Goal: Information Seeking & Learning: Learn about a topic

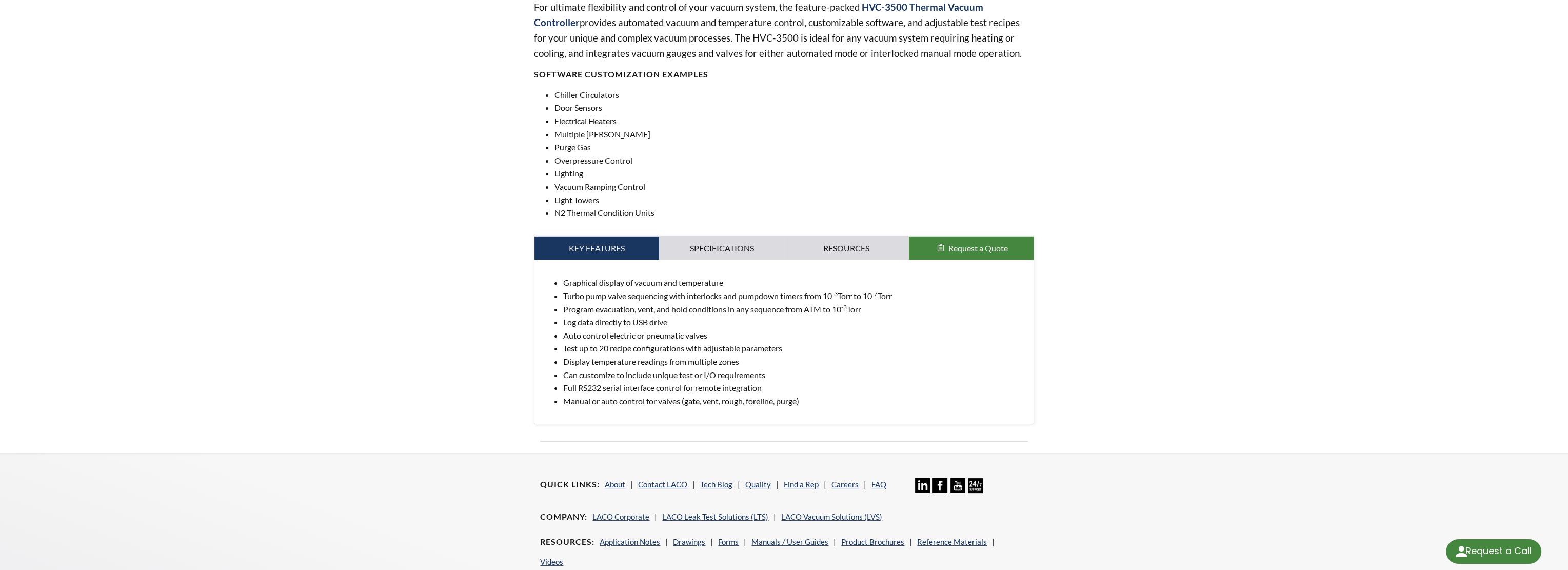
scroll to position [359, 0]
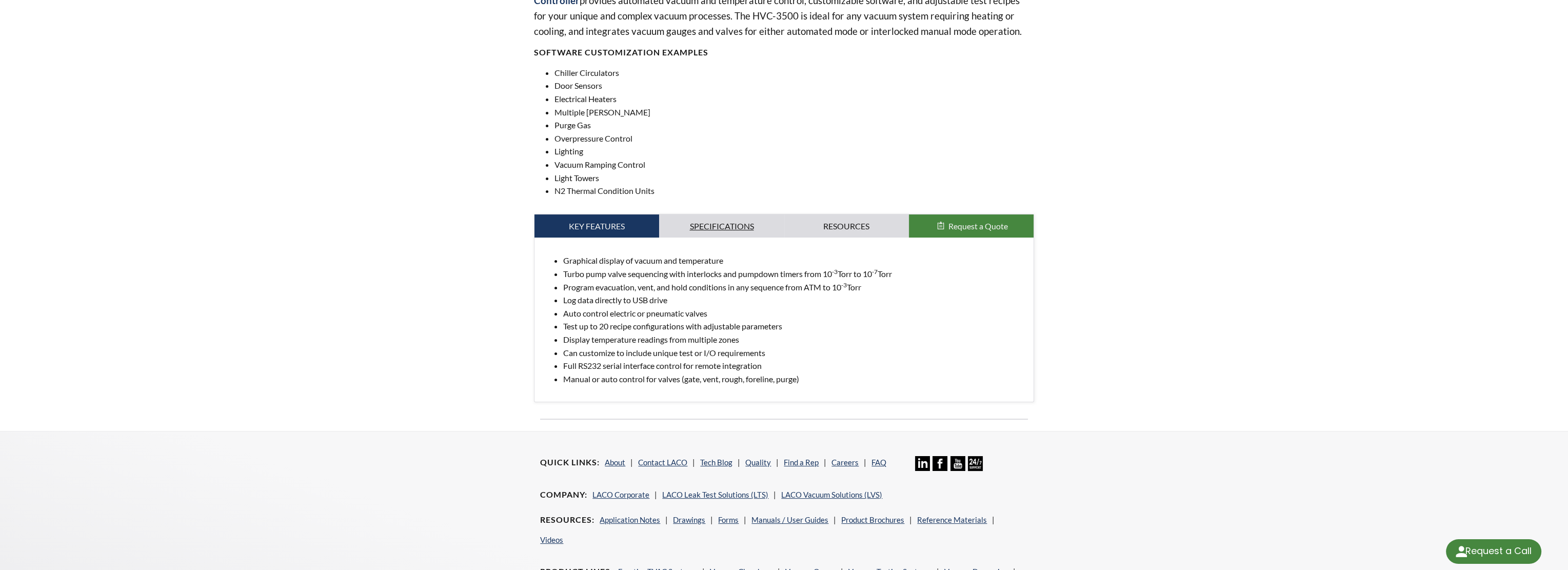
click at [730, 224] on link "Specifications" at bounding box center [721, 225] width 124 height 24
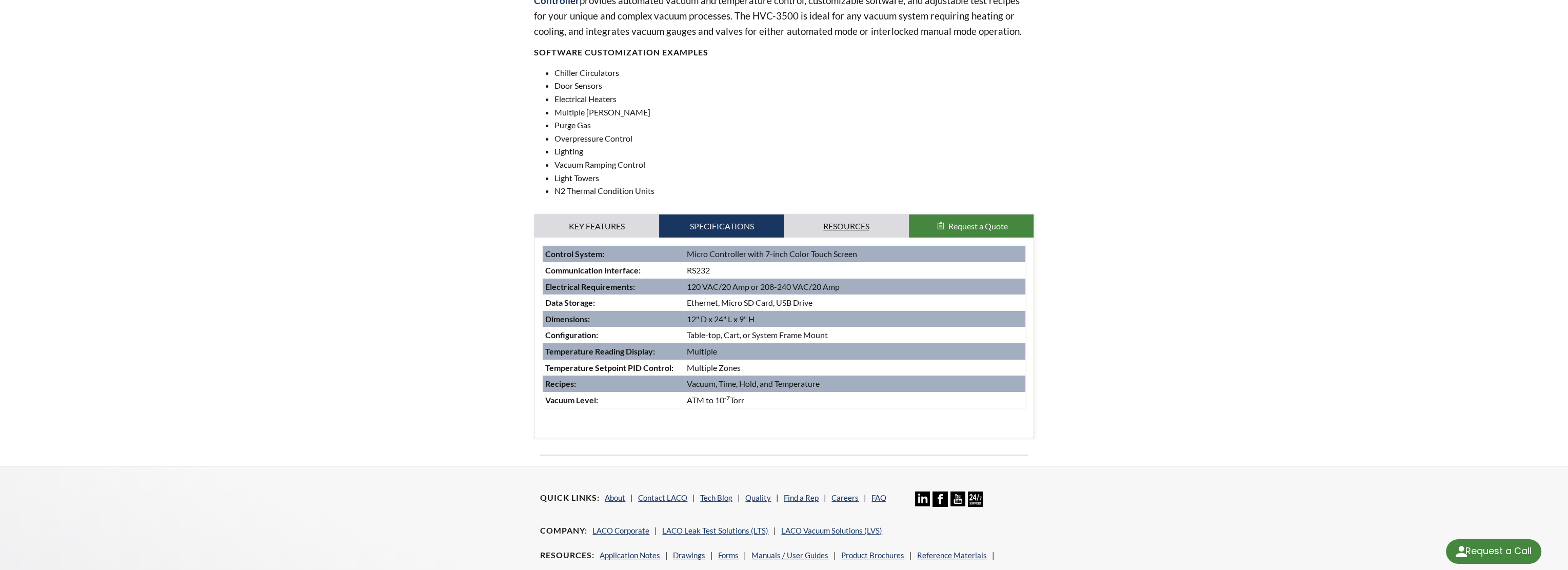
click at [828, 227] on link "Resources" at bounding box center [846, 225] width 124 height 24
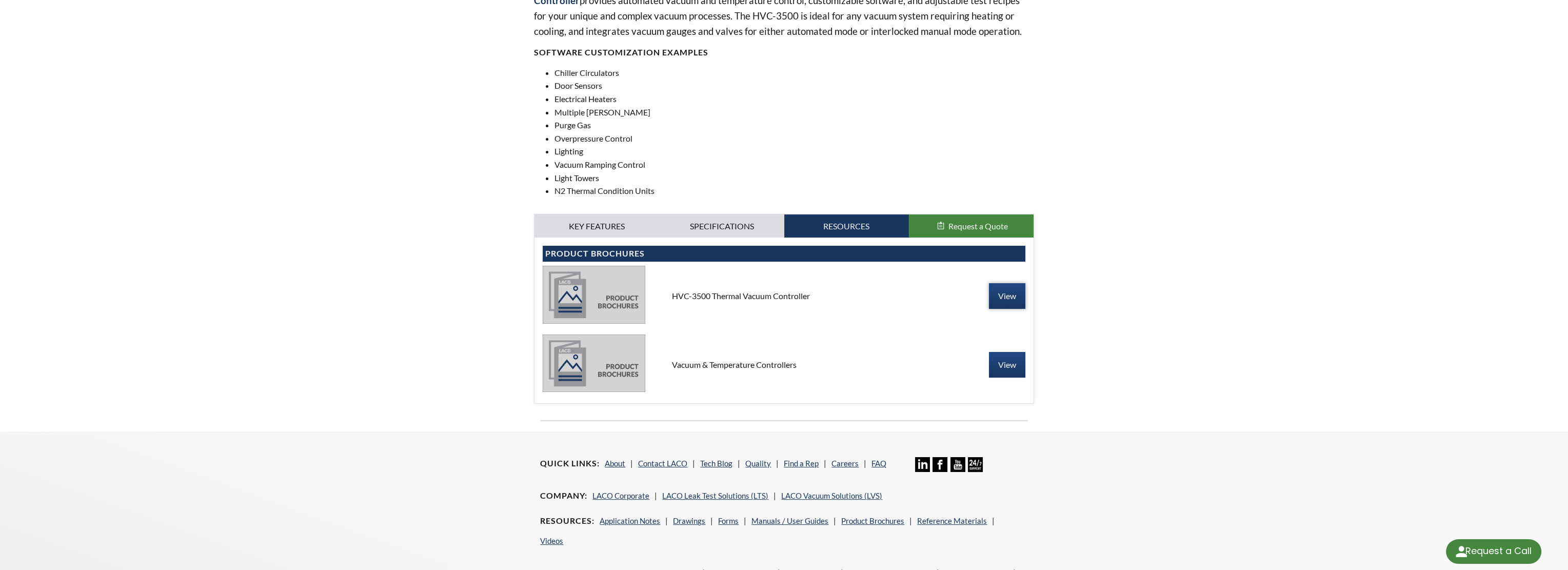
click at [1005, 299] on link "View" at bounding box center [1006, 295] width 37 height 25
click at [999, 364] on link "View" at bounding box center [1006, 364] width 37 height 25
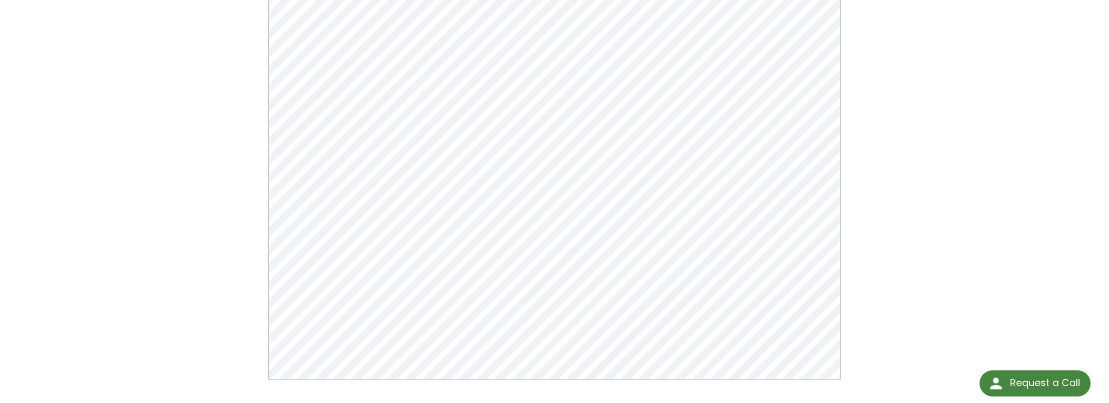
scroll to position [181, 0]
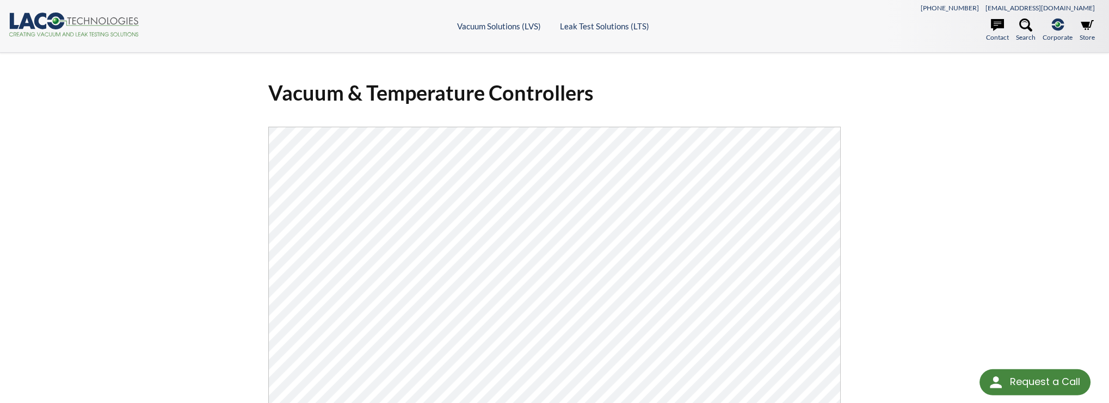
select select "Language Translate Widget"
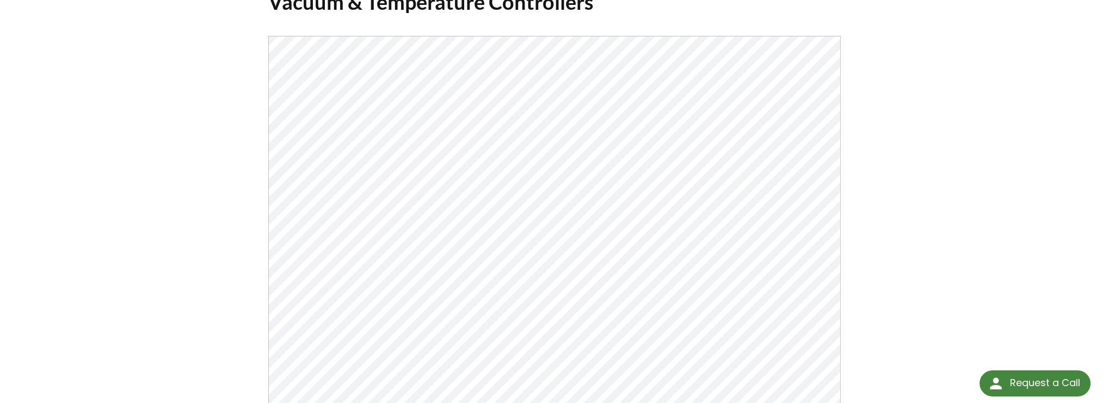
scroll to position [145, 0]
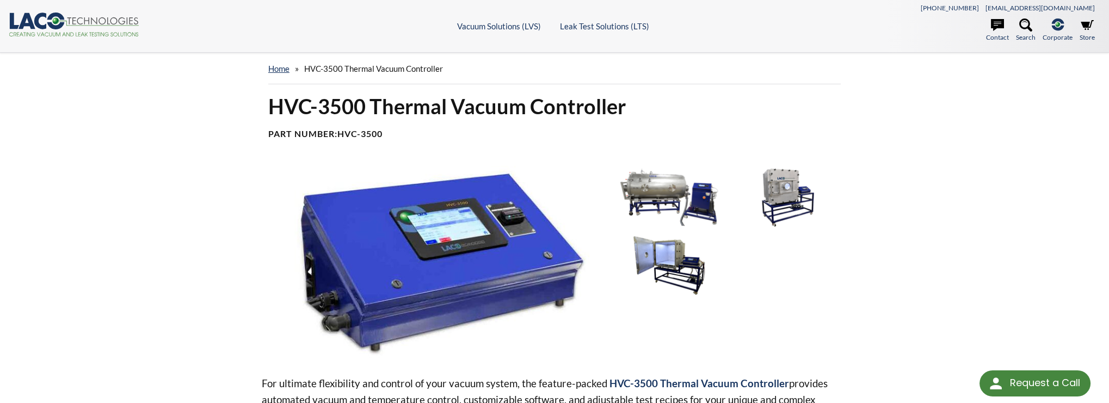
scroll to position [353, 0]
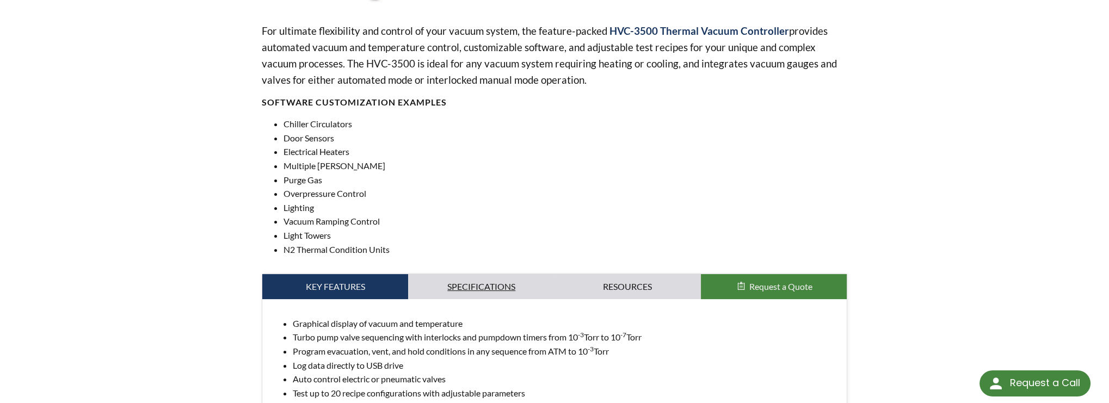
click at [488, 290] on link "Specifications" at bounding box center [481, 286] width 146 height 25
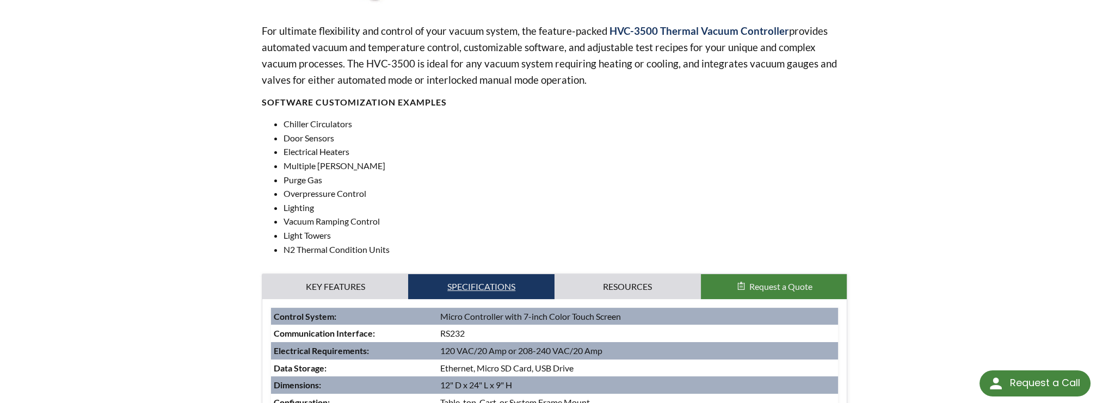
scroll to position [587, 0]
